Goal: Task Accomplishment & Management: Manage account settings

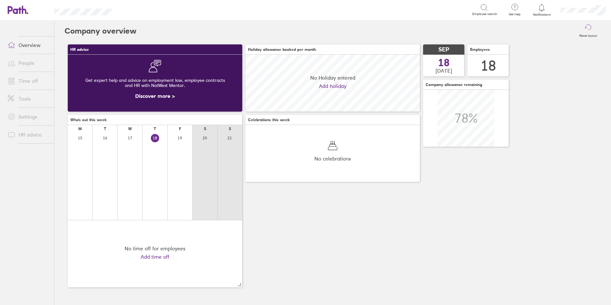
scroll to position [57, 174]
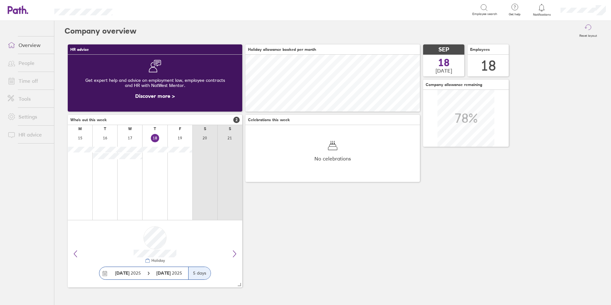
click at [22, 62] on link "People" at bounding box center [28, 63] width 51 height 13
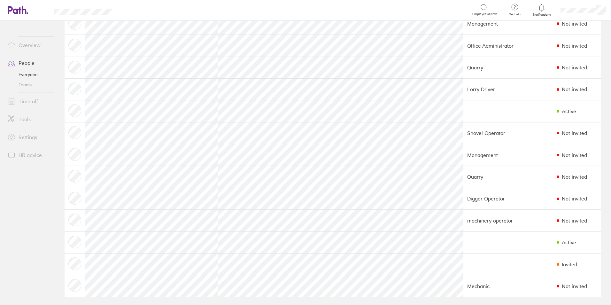
scroll to position [155, 0]
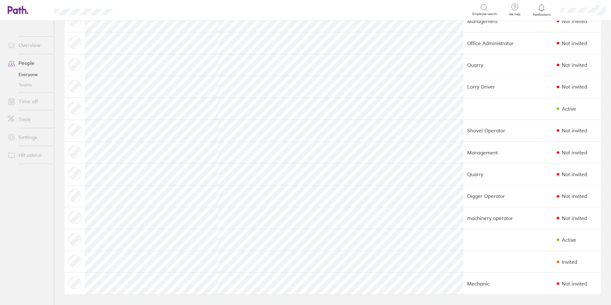
click at [33, 63] on link "People" at bounding box center [28, 63] width 51 height 13
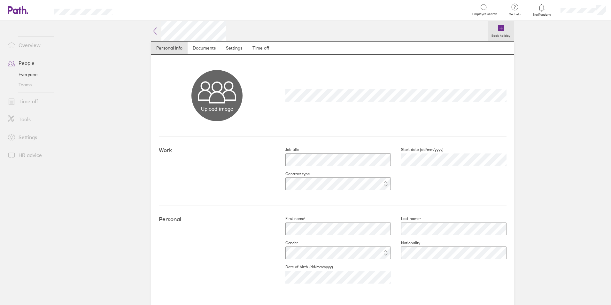
click at [501, 28] on icon at bounding box center [501, 28] width 0 height 3
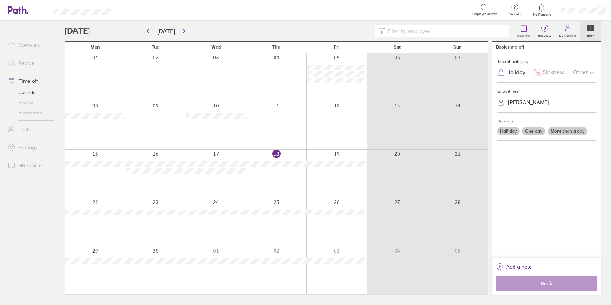
click at [535, 130] on label "One day" at bounding box center [533, 131] width 23 height 8
click at [0, 0] on input "One day" at bounding box center [0, 0] width 0 height 0
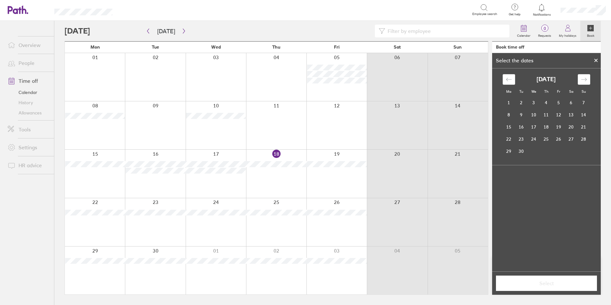
click at [332, 217] on div at bounding box center [336, 222] width 60 height 48
click at [557, 140] on td "26" at bounding box center [558, 139] width 12 height 12
click at [535, 283] on span "Select" at bounding box center [546, 283] width 92 height 6
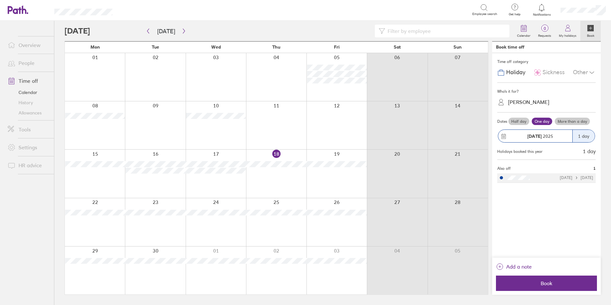
click at [535, 283] on span "Book" at bounding box center [546, 283] width 92 height 6
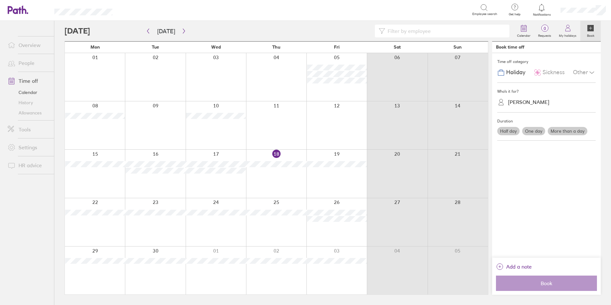
click at [537, 131] on label "One day" at bounding box center [533, 131] width 23 height 8
click at [0, 0] on input "One day" at bounding box center [0, 0] width 0 height 0
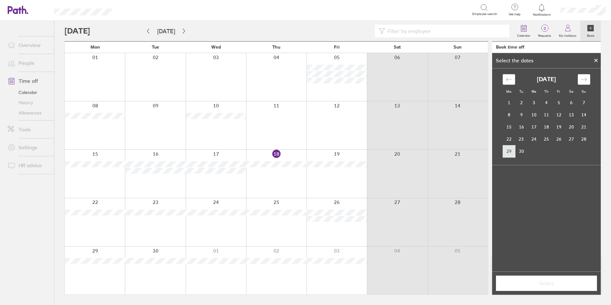
click at [509, 152] on td "29" at bounding box center [508, 151] width 12 height 12
click at [544, 283] on span "Select" at bounding box center [546, 283] width 92 height 6
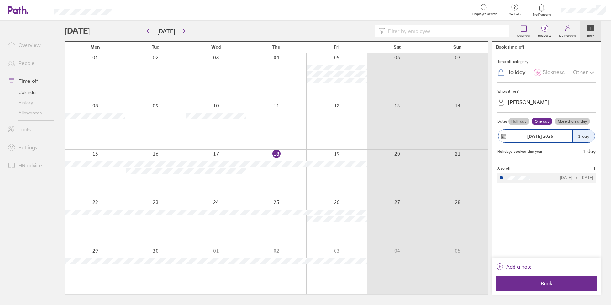
click at [544, 283] on span "Book" at bounding box center [546, 283] width 92 height 6
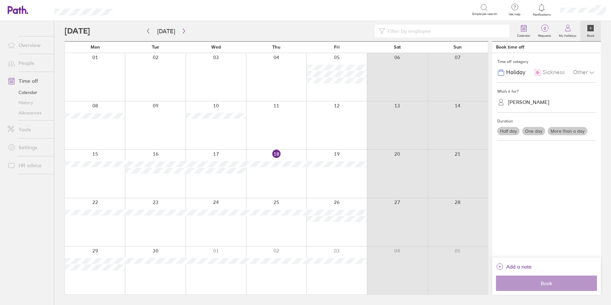
click at [26, 80] on link "Time off" at bounding box center [28, 80] width 51 height 13
